Goal: Book appointment/travel/reservation

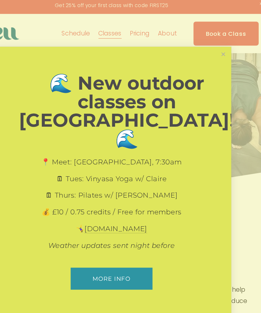
click at [218, 54] on link "Close" at bounding box center [223, 48] width 11 height 11
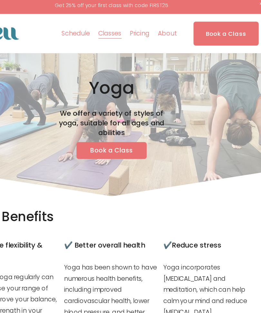
click at [0, 0] on div at bounding box center [0, 0] width 0 height 0
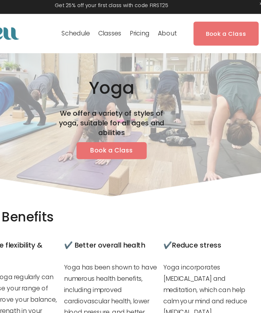
click at [110, 176] on link "Pricing" at bounding box center [130, 177] width 51 height 16
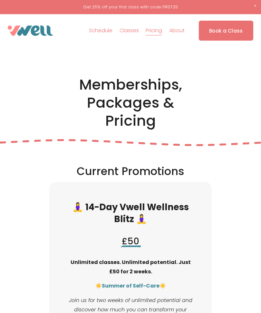
click at [0, 0] on div at bounding box center [0, 0] width 0 height 0
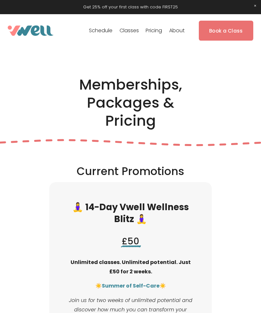
click at [153, 145] on link "Folder: Classes" at bounding box center [131, 145] width 78 height 16
click at [147, 173] on link "Yoga" at bounding box center [130, 171] width 39 height 16
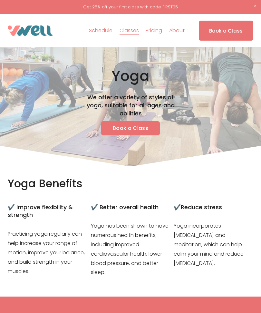
click at [141, 128] on link "Book a Class" at bounding box center [130, 128] width 59 height 14
click at [128, 126] on link "Book a Class" at bounding box center [130, 128] width 59 height 14
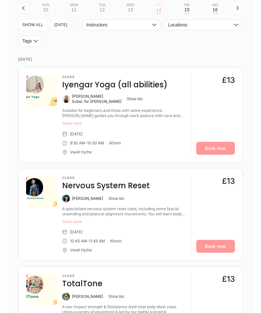
scroll to position [172, 0]
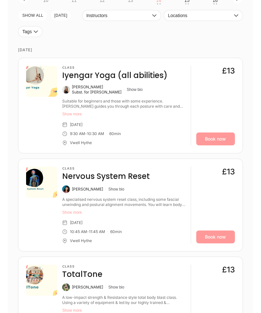
click at [214, 139] on link "Book now" at bounding box center [215, 139] width 39 height 13
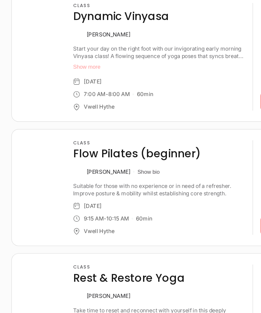
scroll to position [675, 0]
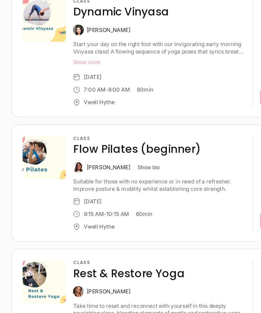
click at [76, 191] on div "Kate Arnold" at bounding box center [87, 193] width 31 height 5
click at [108, 191] on button "Show bio" at bounding box center [116, 193] width 16 height 5
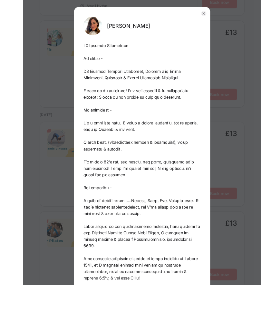
scroll to position [619, 0]
